Goal: Task Accomplishment & Management: Complete application form

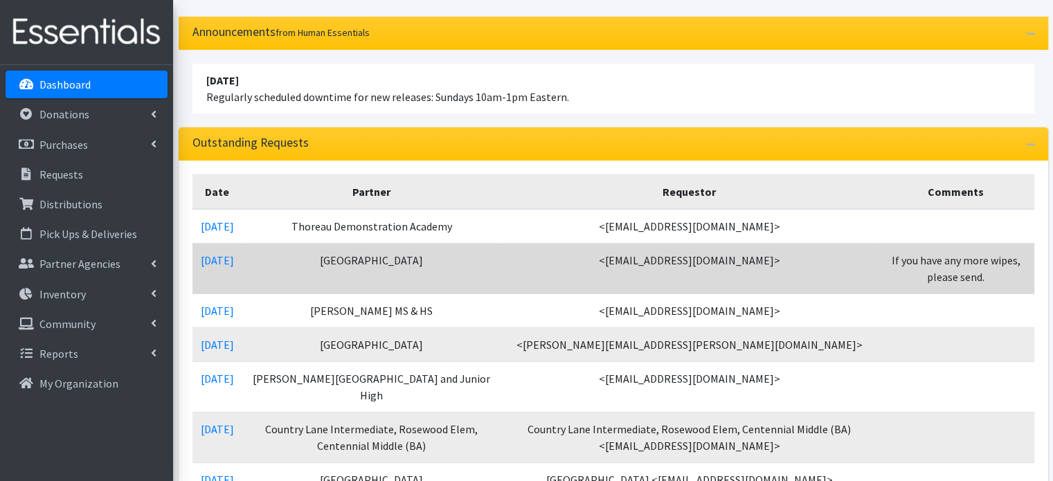
scroll to position [138, 0]
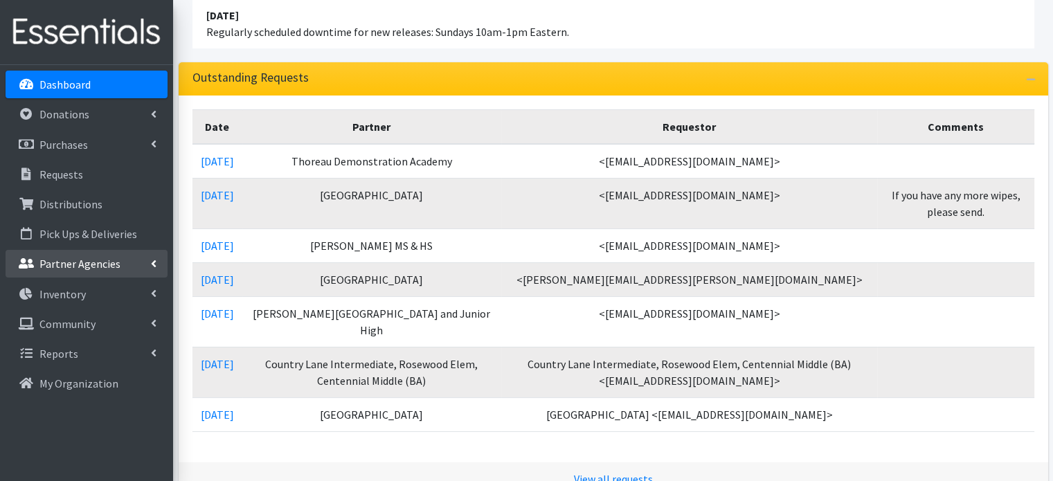
click at [133, 262] on link "Partner Agencies" at bounding box center [87, 264] width 162 height 28
click at [77, 298] on link "All Partners" at bounding box center [87, 294] width 162 height 28
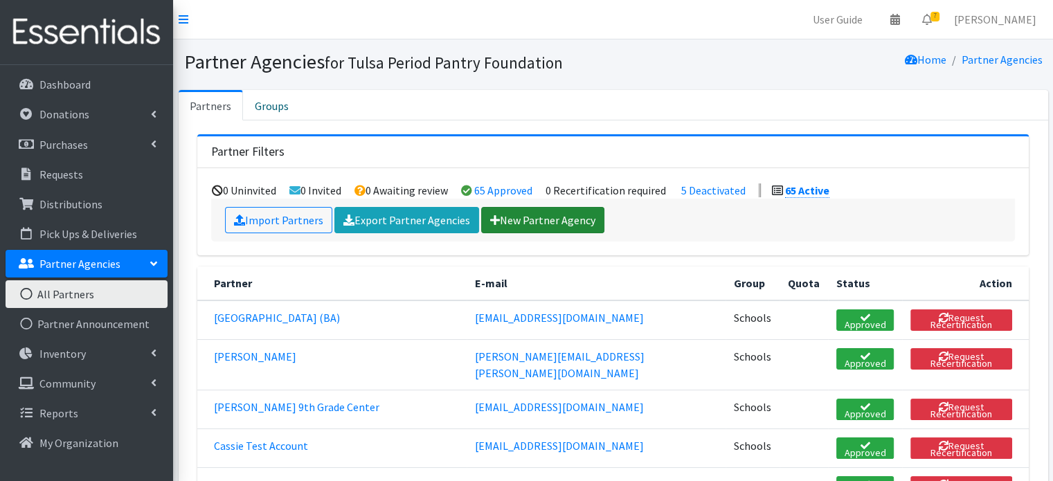
click at [536, 217] on link "New Partner Agency" at bounding box center [542, 220] width 123 height 26
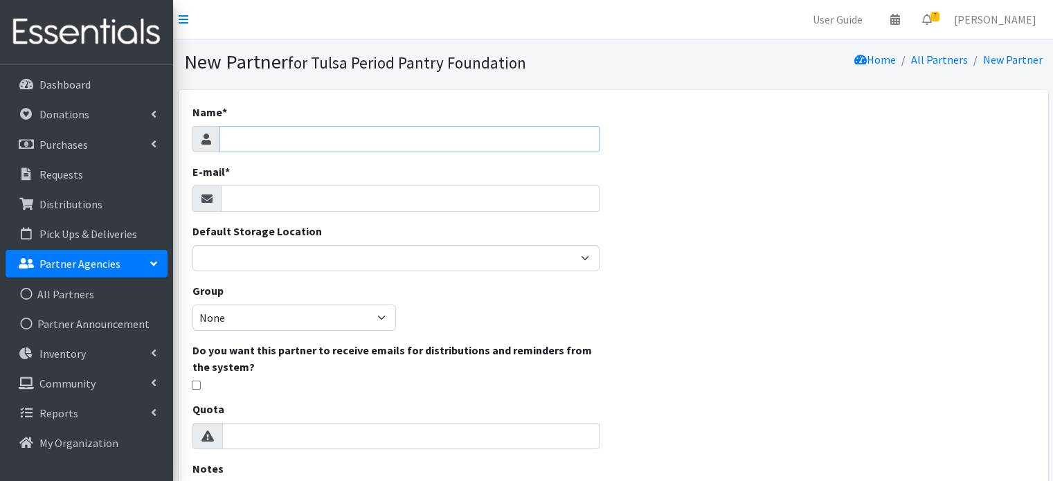
click at [365, 136] on input "Name *" at bounding box center [409, 139] width 380 height 26
paste input "Glenpool High School"
type input "Glenpool High School"
click at [262, 189] on input "E-mail *" at bounding box center [410, 199] width 379 height 26
paste input "lafigart@glenpoolps.org"
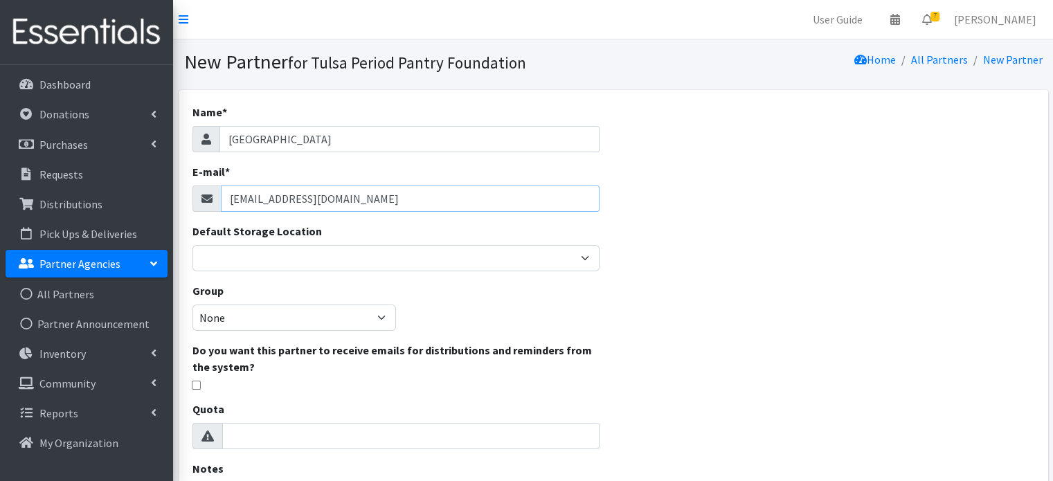
type input "lafigart@glenpoolps.org"
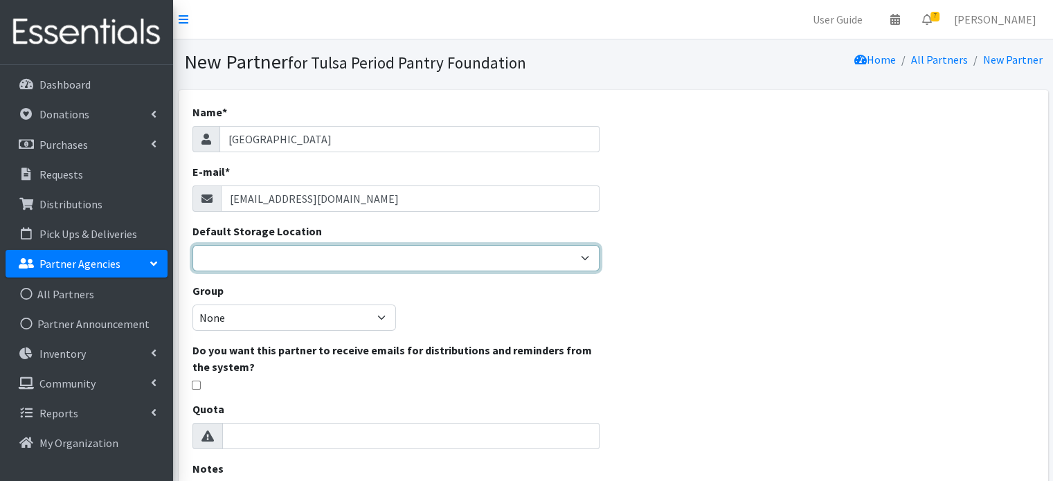
click at [275, 268] on select "Main Office" at bounding box center [395, 258] width 407 height 26
select select "380"
click at [192, 245] on select "Main Office" at bounding box center [395, 258] width 407 height 26
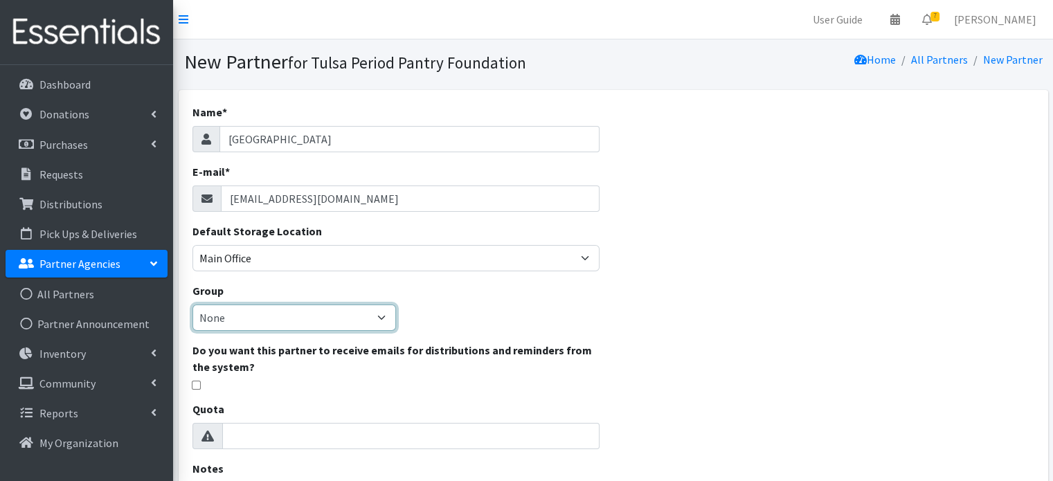
click at [275, 318] on select "None Schools" at bounding box center [293, 318] width 203 height 26
select select "133"
click at [192, 305] on select "None Schools" at bounding box center [293, 318] width 203 height 26
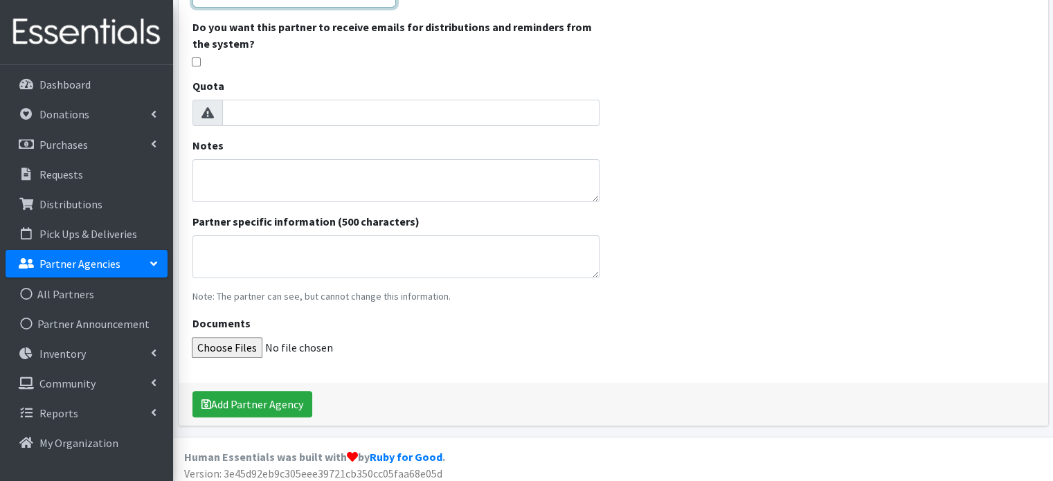
scroll to position [329, 0]
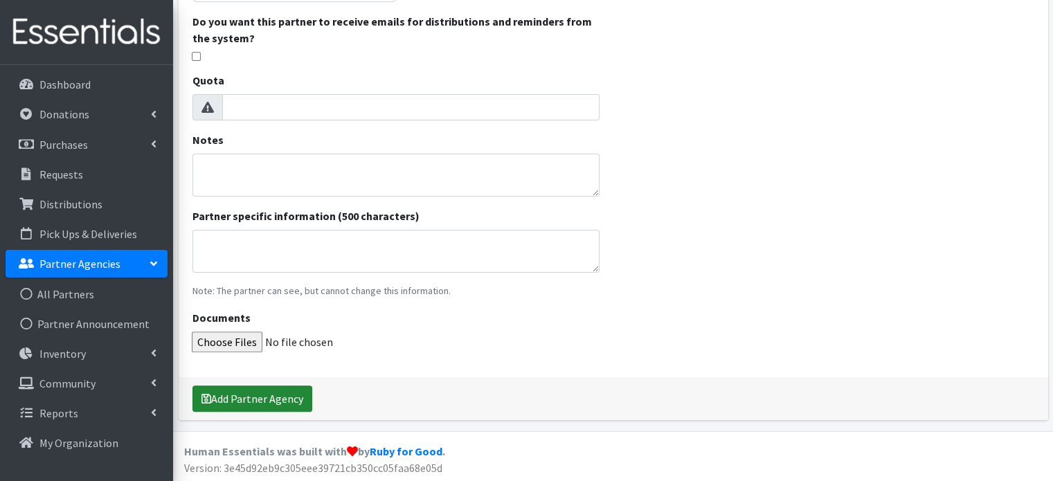
click at [244, 389] on button "Add Partner Agency" at bounding box center [252, 399] width 120 height 26
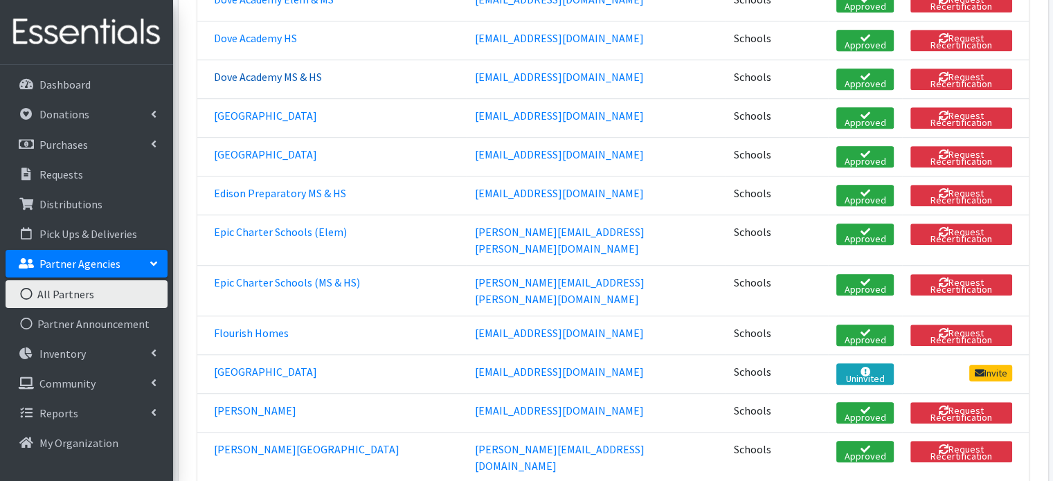
scroll to position [969, 0]
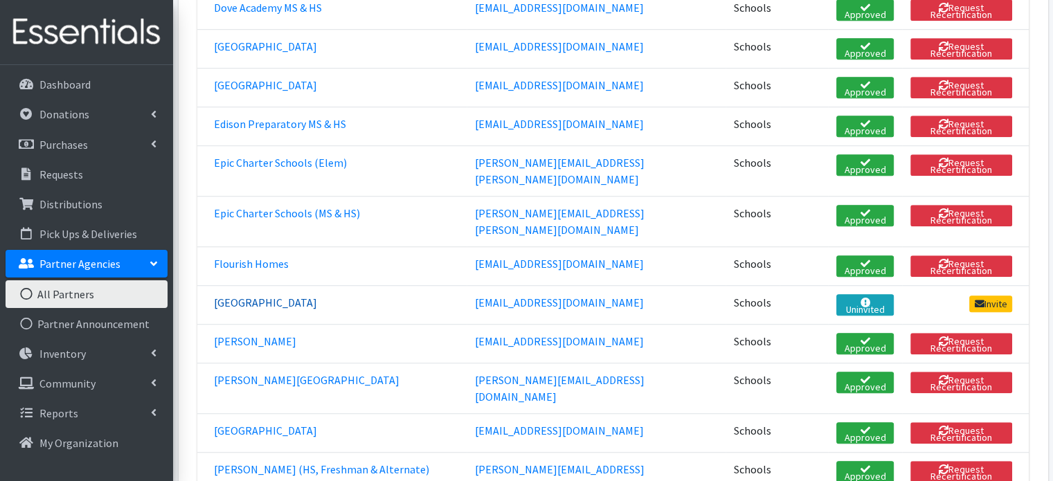
click at [280, 296] on link "[GEOGRAPHIC_DATA]" at bounding box center [265, 303] width 103 height 14
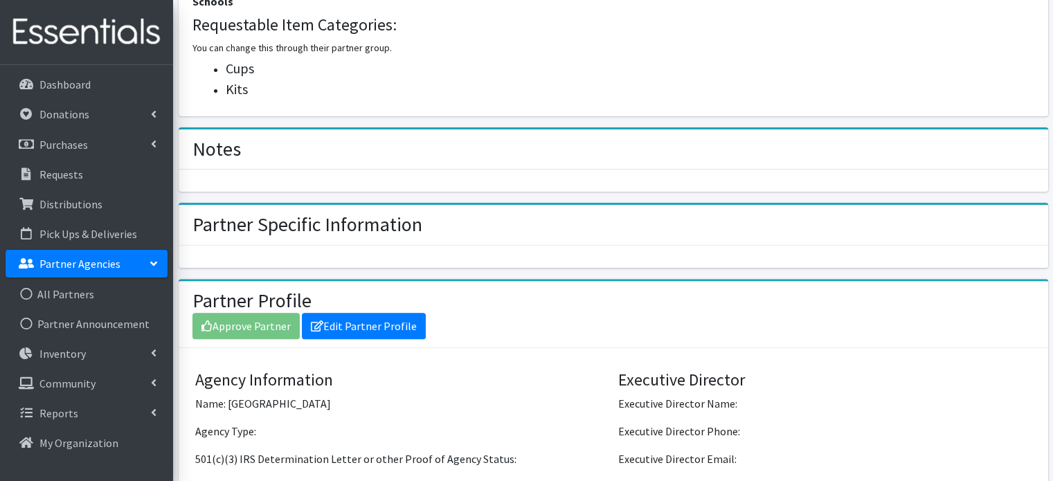
scroll to position [554, 0]
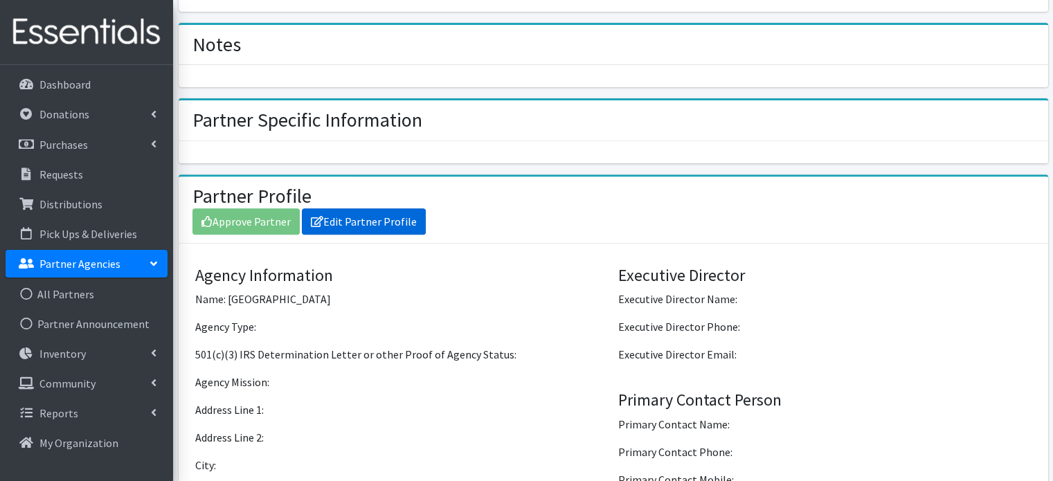
click at [347, 219] on link "Edit Partner Profile" at bounding box center [364, 221] width 124 height 26
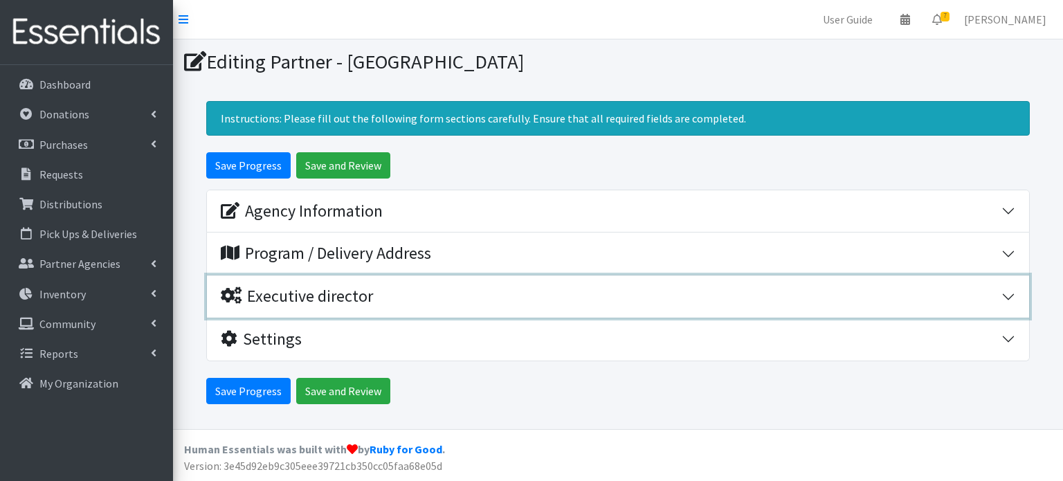
click at [381, 296] on div "Executive director" at bounding box center [611, 297] width 781 height 20
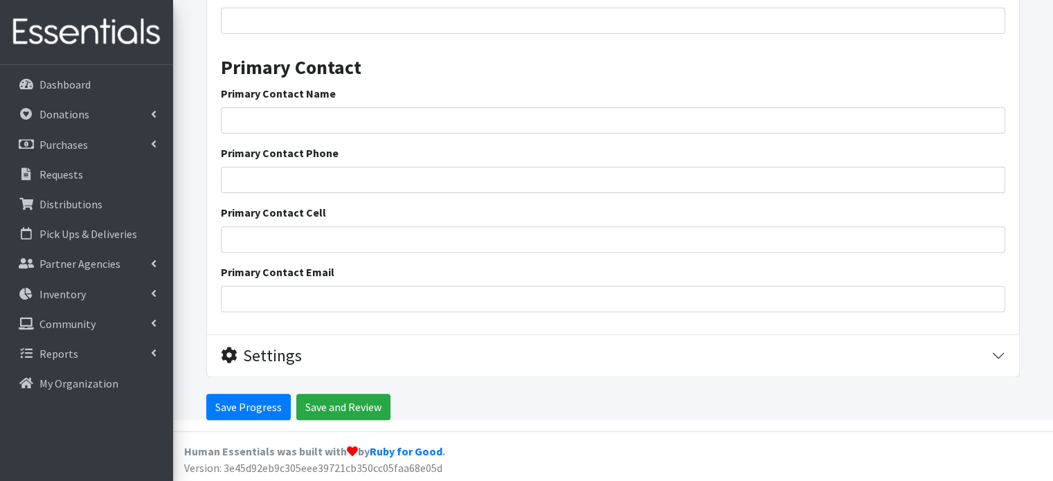
scroll to position [393, 0]
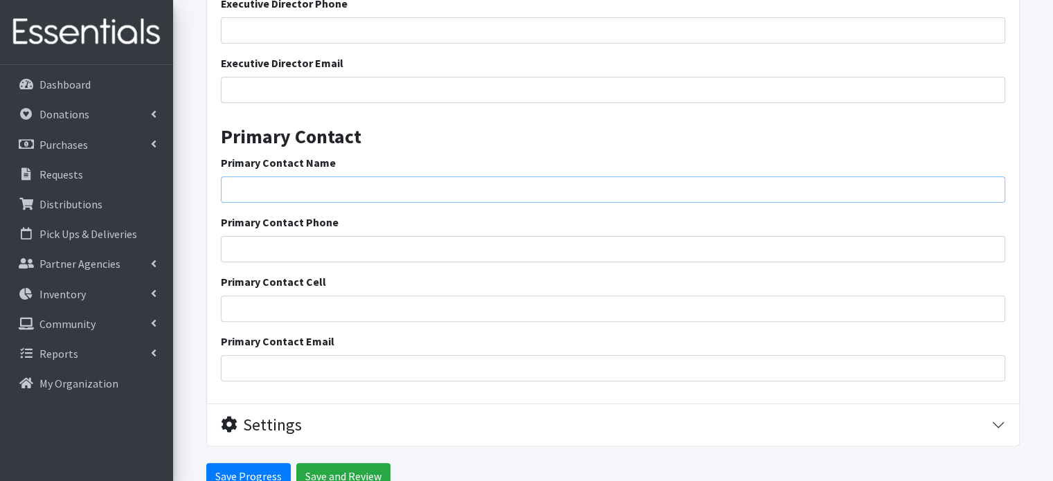
click at [307, 185] on input "Primary Contact Name" at bounding box center [613, 190] width 784 height 26
paste input "[PERSON_NAME] (Librarian)"
type input "[PERSON_NAME] (Librarian)"
click at [310, 365] on input "Primary Contact Email" at bounding box center [613, 368] width 784 height 26
paste input "[STREET_ADDRESS]"
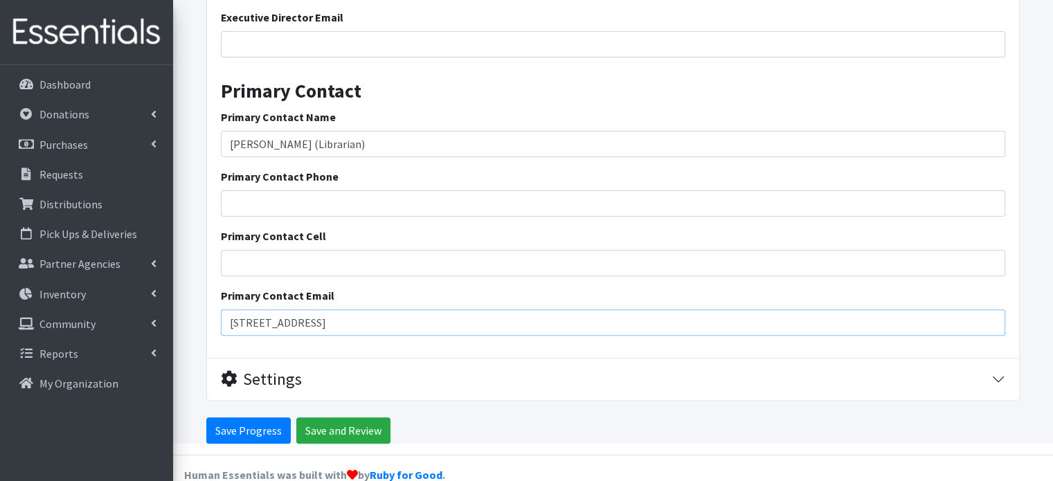
scroll to position [462, 0]
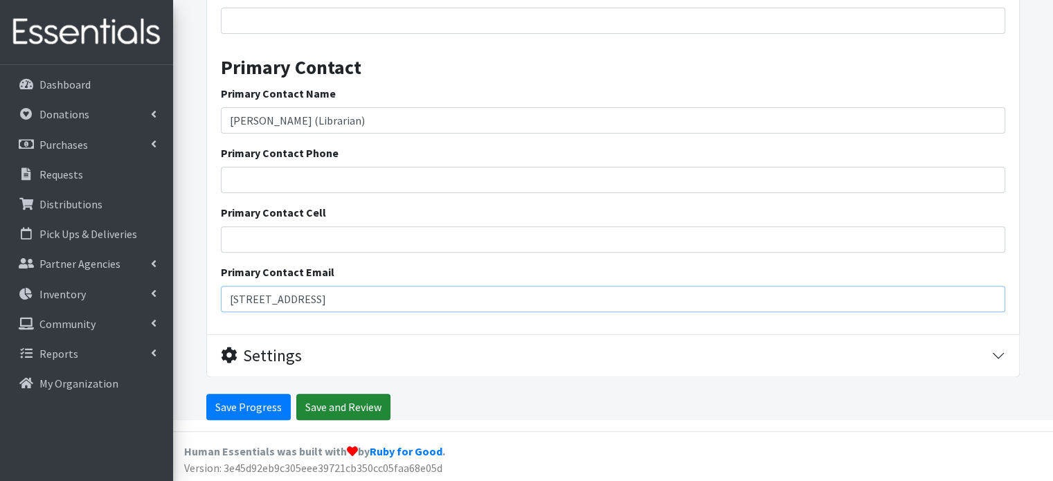
type input "[STREET_ADDRESS]"
click at [338, 406] on input "Save and Review" at bounding box center [343, 407] width 94 height 26
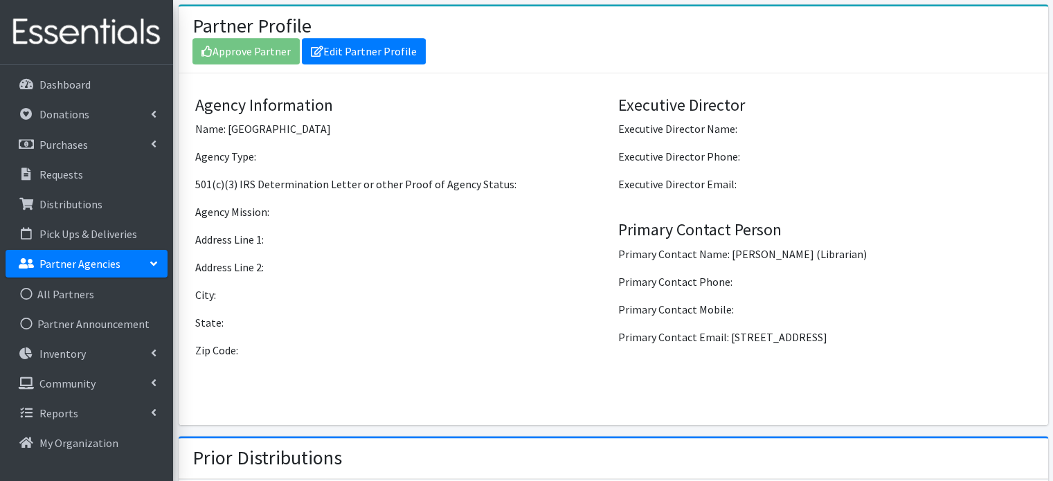
scroll to position [770, 0]
click at [272, 42] on div "Approve Partner Edit Partner Profile" at bounding box center [613, 51] width 842 height 26
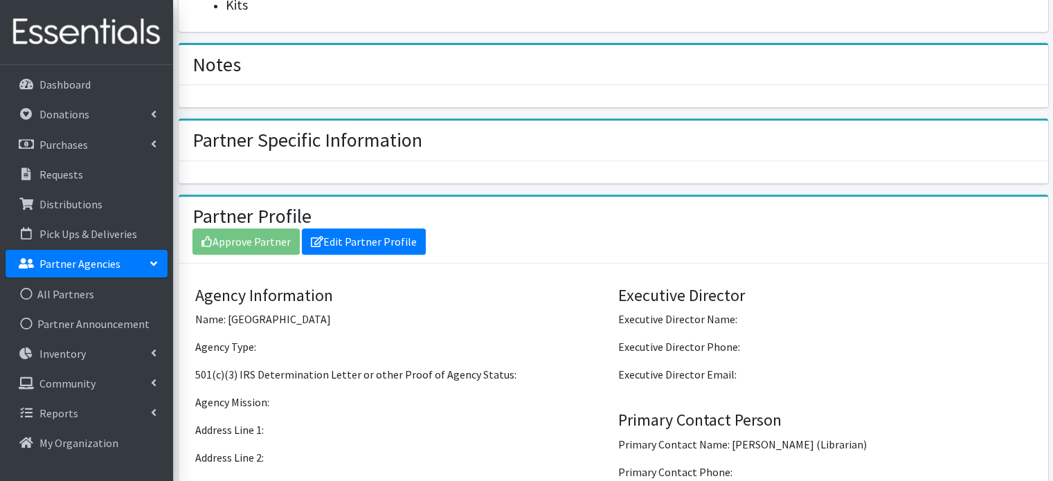
scroll to position [595, 0]
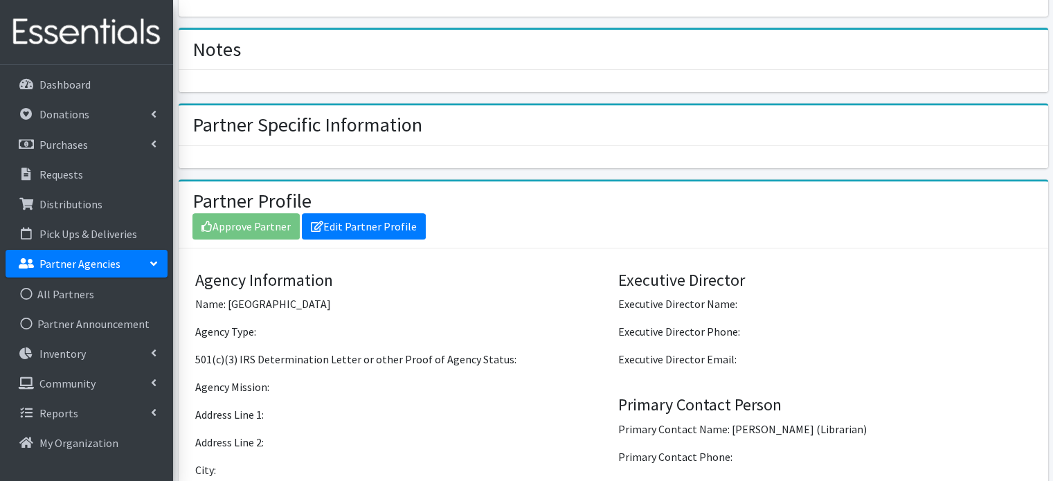
click at [255, 226] on div "Approve Partner Edit Partner Profile" at bounding box center [613, 226] width 842 height 26
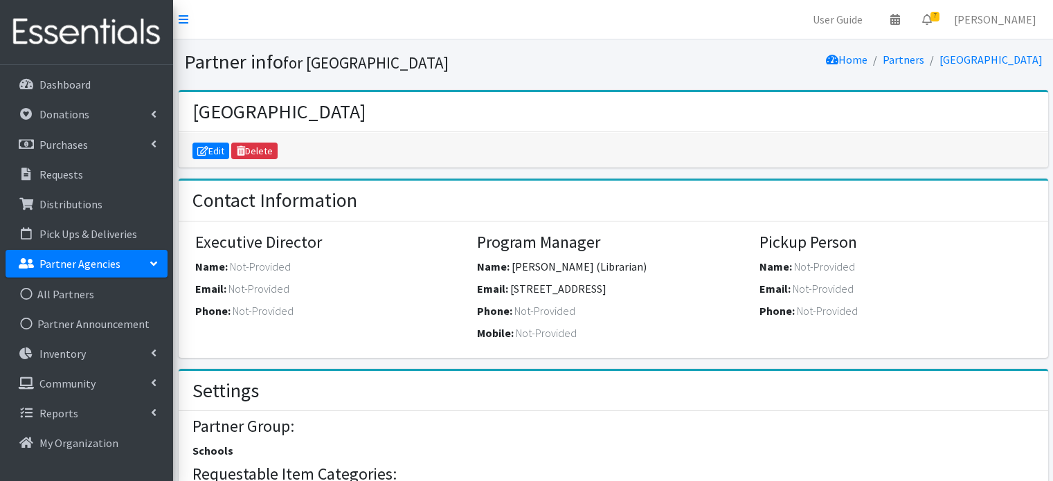
scroll to position [549, 0]
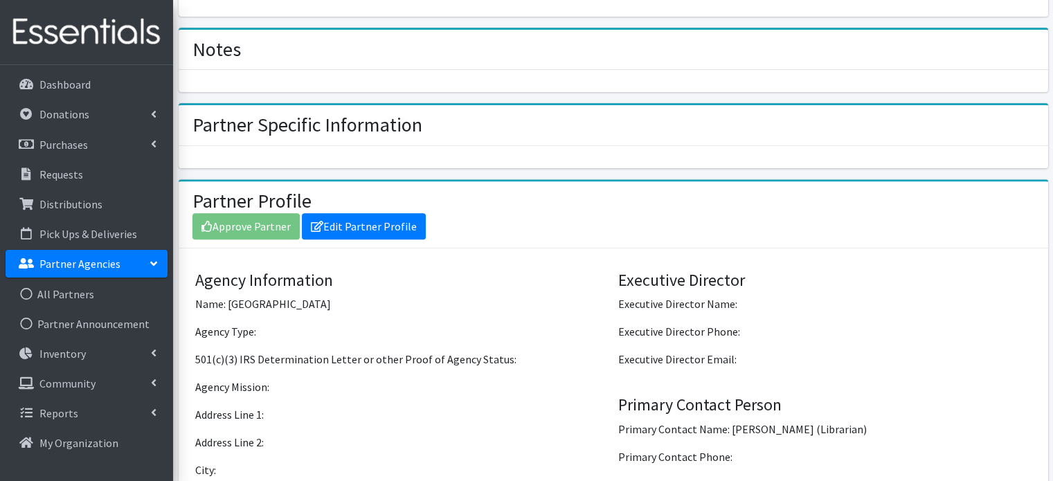
click at [238, 219] on div "Approve Partner Edit Partner Profile" at bounding box center [613, 226] width 842 height 26
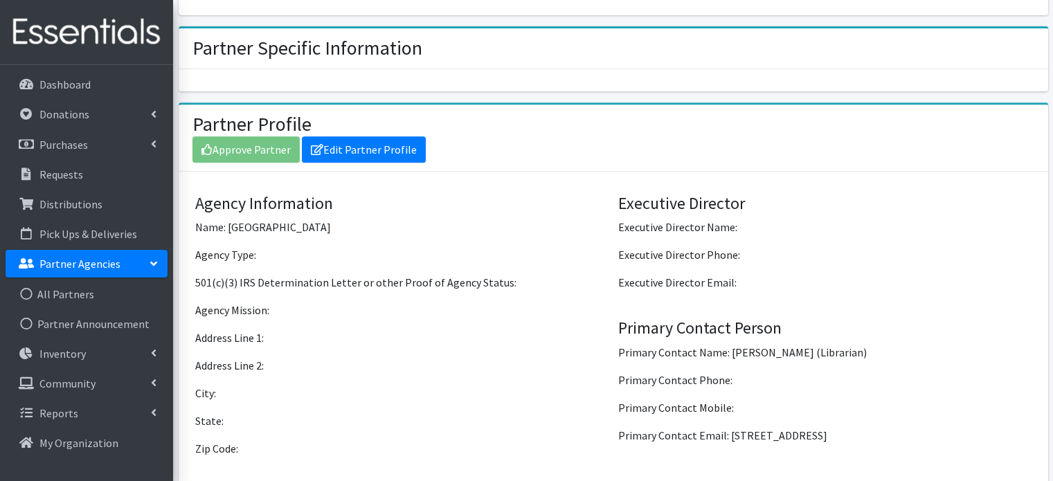
scroll to position [618, 0]
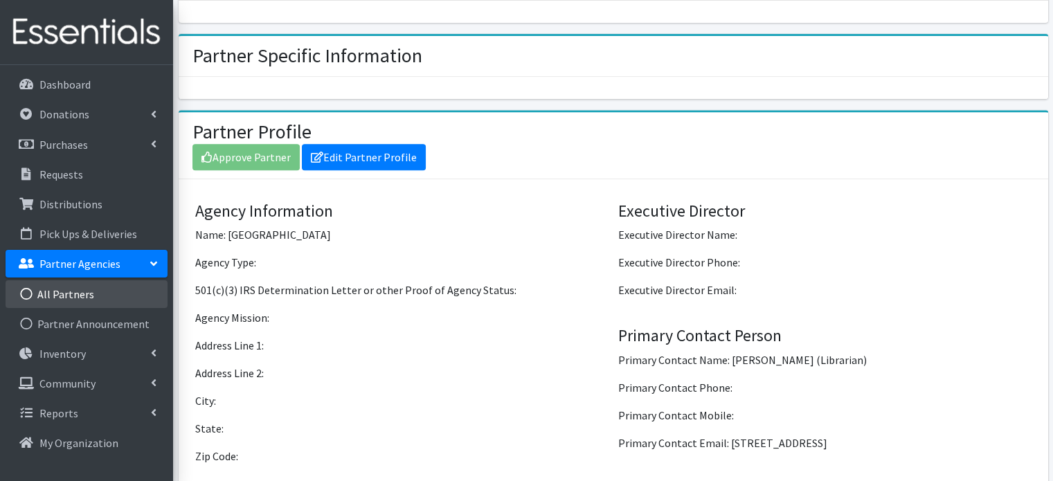
click at [77, 293] on link "All Partners" at bounding box center [87, 294] width 162 height 28
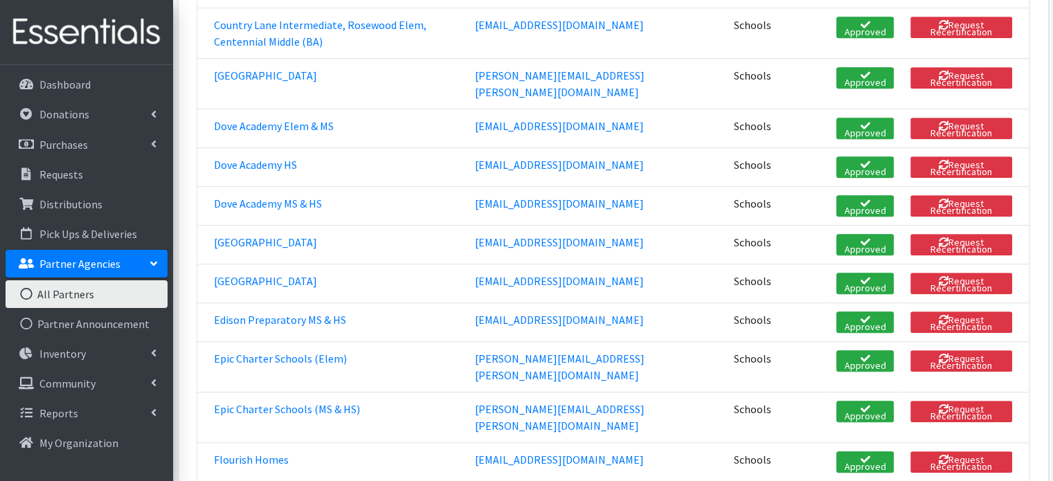
scroll to position [761, 0]
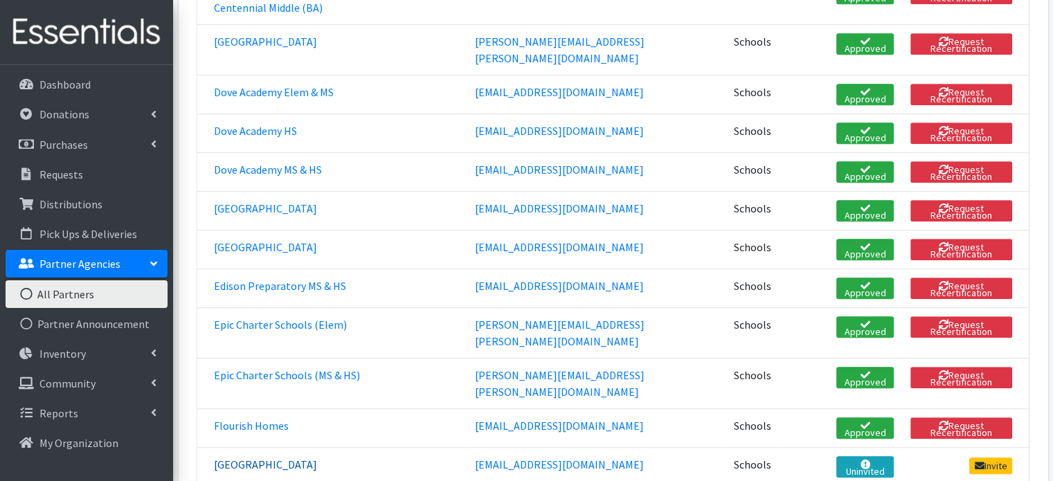
click at [260, 458] on link "[GEOGRAPHIC_DATA]" at bounding box center [265, 465] width 103 height 14
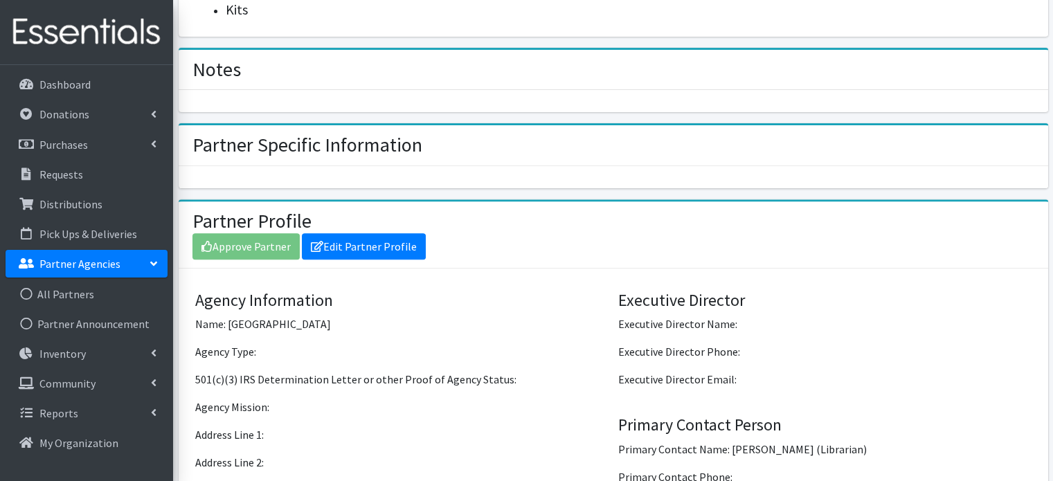
scroll to position [554, 0]
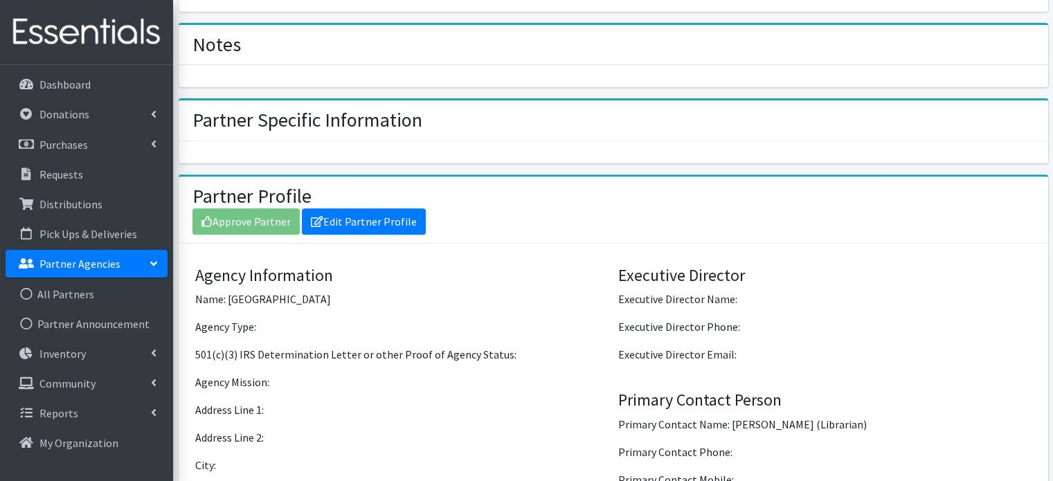
click at [257, 218] on div "Approve Partner Edit Partner Profile" at bounding box center [613, 221] width 842 height 26
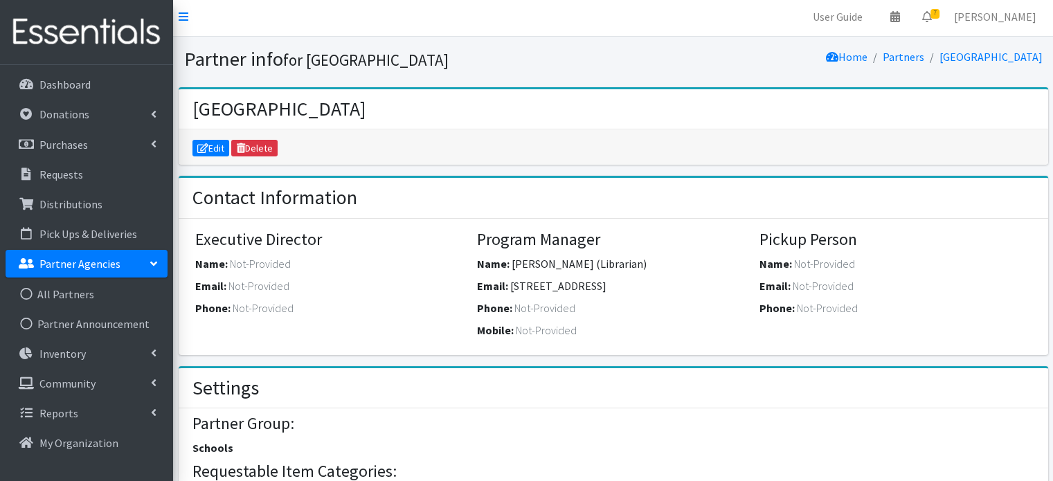
scroll to position [0, 0]
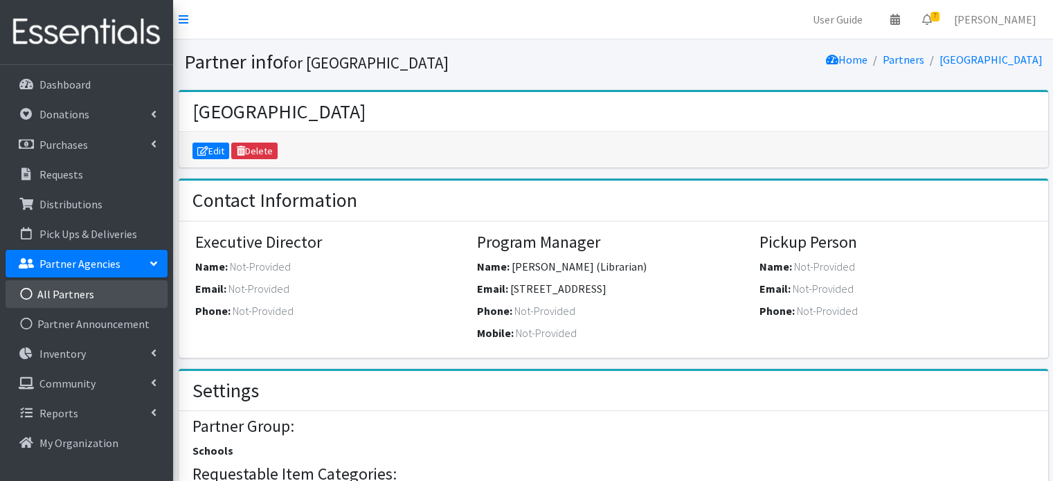
click at [63, 298] on link "All Partners" at bounding box center [87, 294] width 162 height 28
